Goal: Information Seeking & Learning: Stay updated

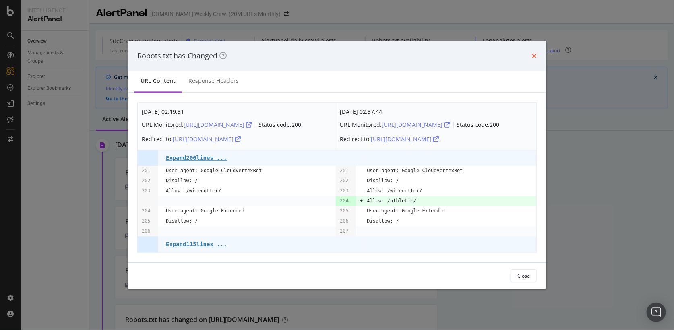
click at [532, 58] on icon "times" at bounding box center [534, 56] width 5 height 6
